Goal: Check status

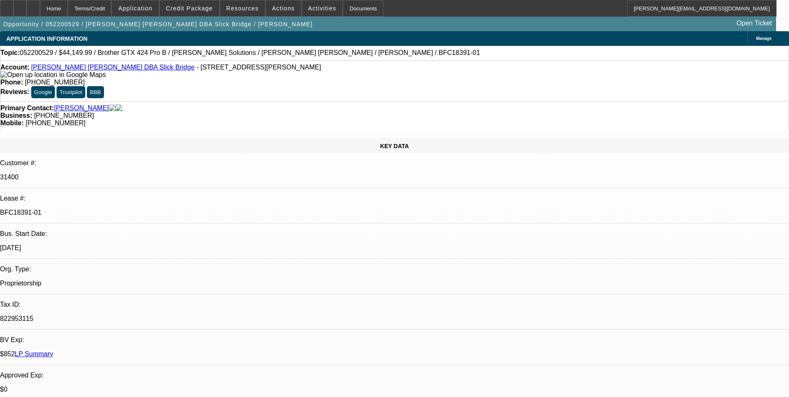
select select "0"
select select "0.1"
select select "4"
select select "0"
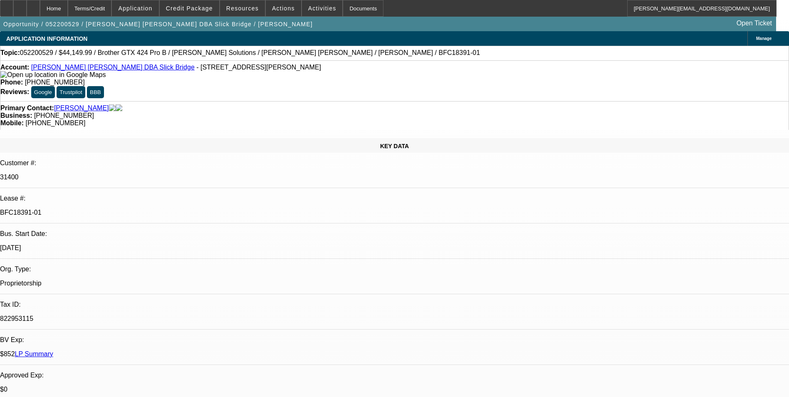
select select "0"
select select "0.1"
select select "4"
select select "0"
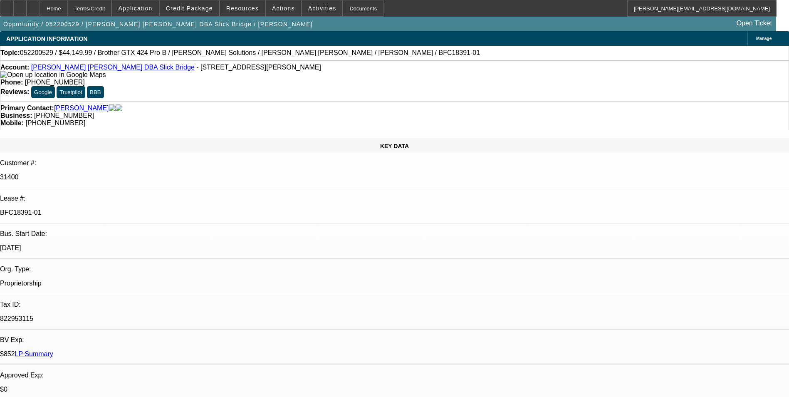
select select "0.1"
select select "4"
select select "0"
select select "0.1"
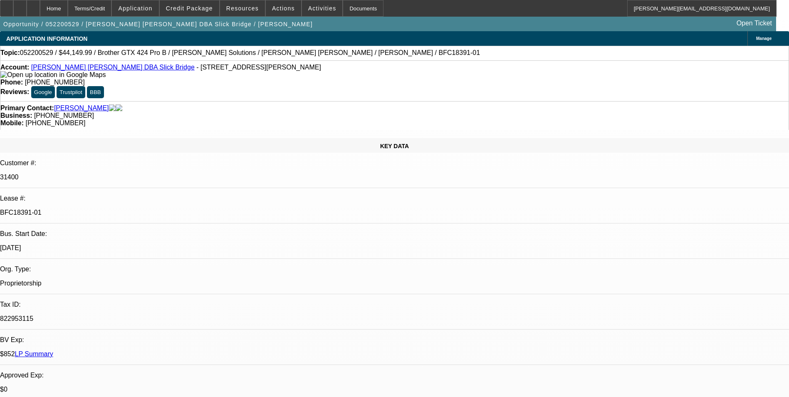
select select "4"
click at [218, 104] on div "Primary Contact: [PERSON_NAME]" at bounding box center [394, 107] width 788 height 7
